Goal: Complete application form

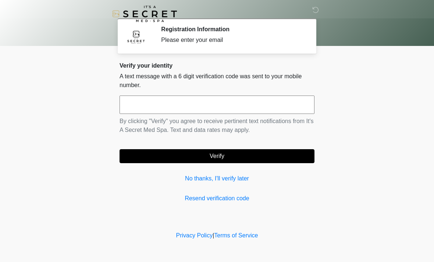
click at [209, 101] on input "text" at bounding box center [217, 105] width 195 height 18
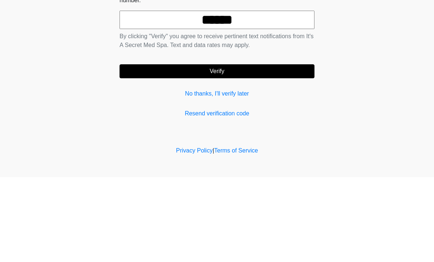
type input "******"
click at [282, 149] on button "Verify" at bounding box center [217, 156] width 195 height 14
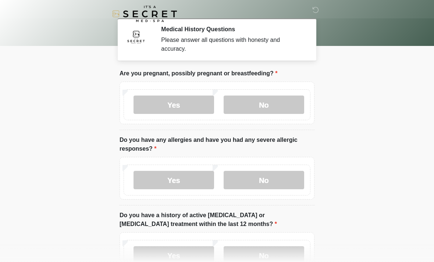
click at [284, 100] on label "No" at bounding box center [264, 105] width 81 height 18
click at [282, 178] on label "No" at bounding box center [264, 180] width 81 height 18
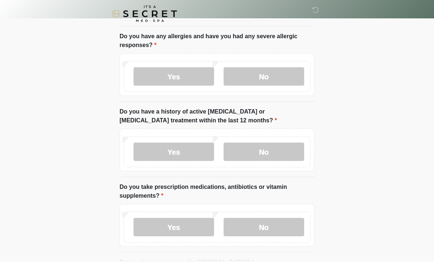
scroll to position [108, 0]
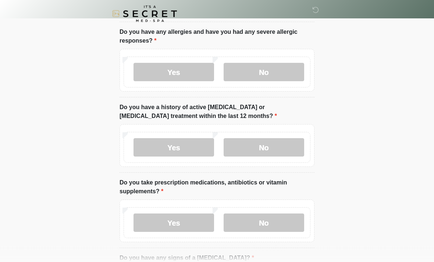
click at [277, 143] on label "No" at bounding box center [264, 148] width 81 height 18
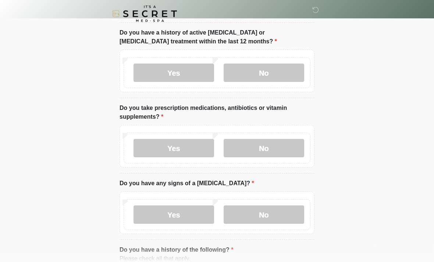
scroll to position [185, 0]
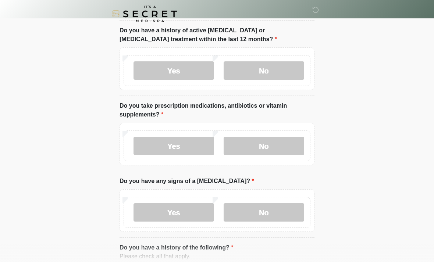
click at [179, 144] on label "Yes" at bounding box center [173, 146] width 81 height 18
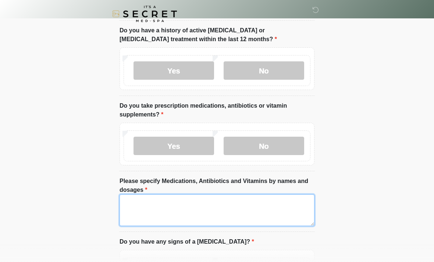
click at [150, 201] on textarea "Please specify Medications, Antibiotics and Vitamins by names and dosages" at bounding box center [217, 211] width 195 height 32
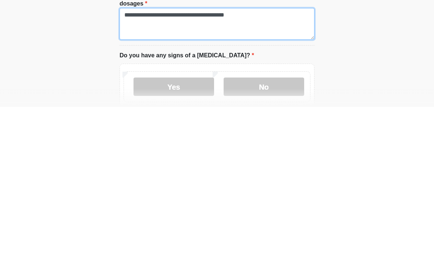
scroll to position [218, 0]
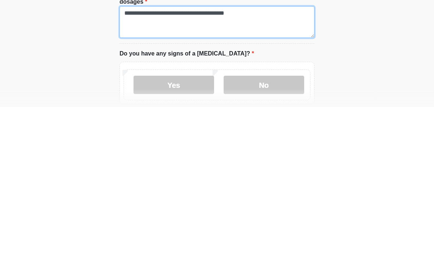
type textarea "**********"
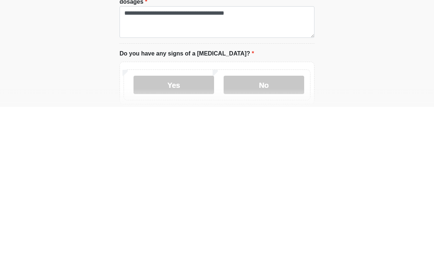
click at [282, 231] on label "No" at bounding box center [264, 240] width 81 height 18
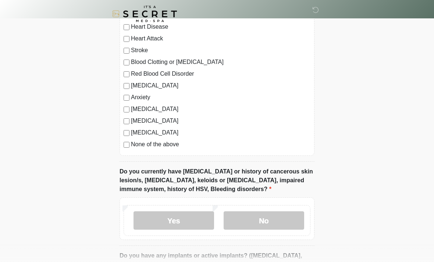
scroll to position [512, 0]
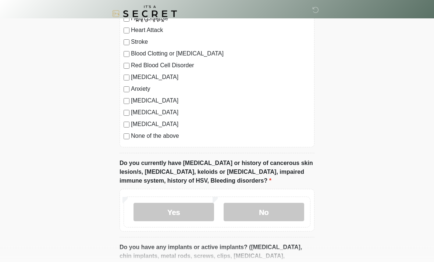
click at [257, 205] on label "No" at bounding box center [264, 212] width 81 height 18
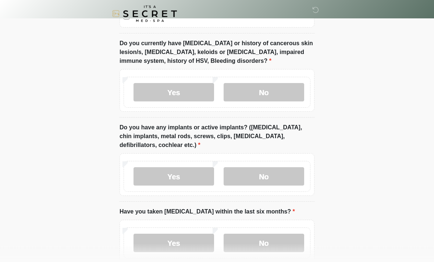
scroll to position [636, 0]
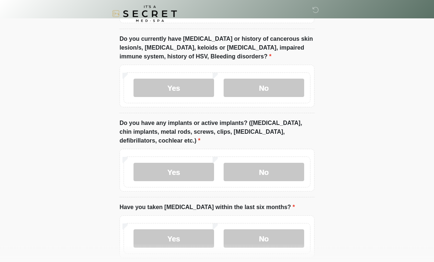
click at [282, 172] on label "No" at bounding box center [264, 172] width 81 height 18
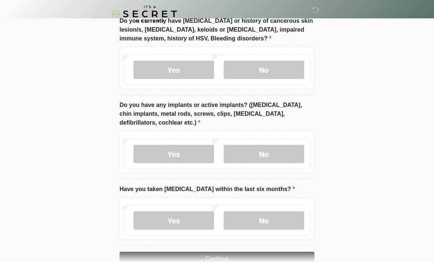
scroll to position [673, 0]
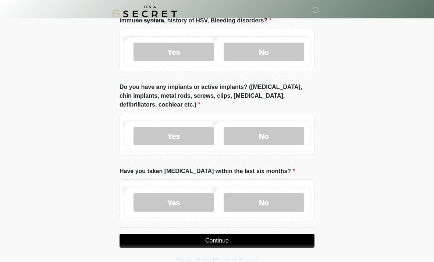
click at [270, 195] on label "No" at bounding box center [264, 202] width 81 height 18
click at [284, 238] on button "Continue" at bounding box center [217, 241] width 195 height 14
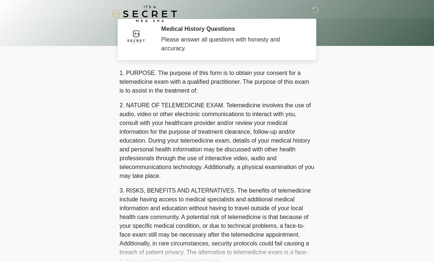
scroll to position [0, 0]
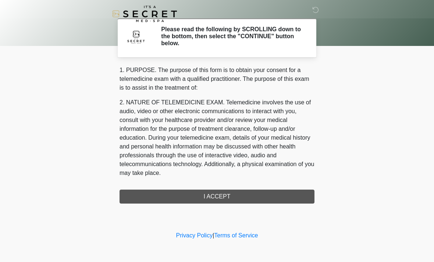
click at [257, 197] on div "1. PURPOSE. The purpose of this form is to obtain your consent for a telemedici…" at bounding box center [217, 135] width 195 height 138
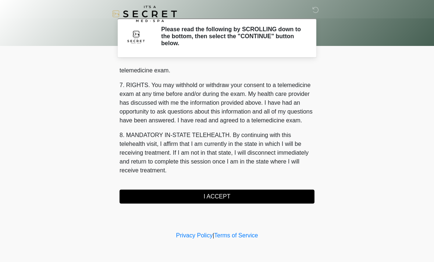
scroll to position [311, 0]
click at [235, 196] on button "I ACCEPT" at bounding box center [217, 197] width 195 height 14
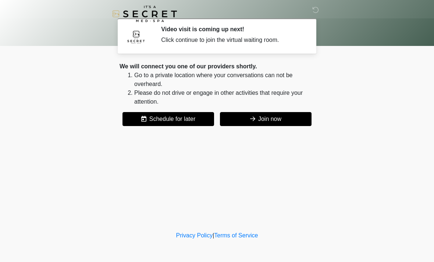
click at [275, 115] on button "Join now" at bounding box center [266, 119] width 92 height 14
